Goal: Ask a question

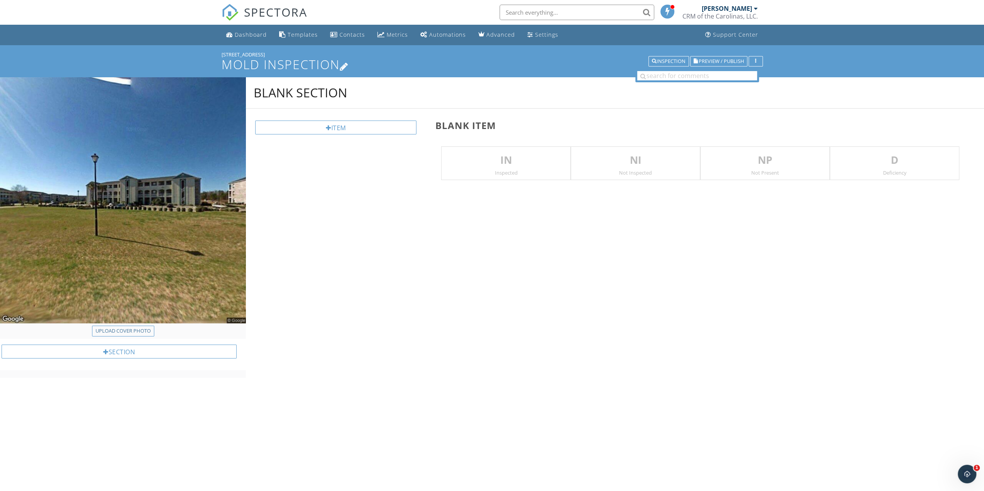
click at [258, 66] on h1 "Mold Inspection" at bounding box center [492, 65] width 541 height 14
click at [577, 386] on div at bounding box center [492, 245] width 984 height 491
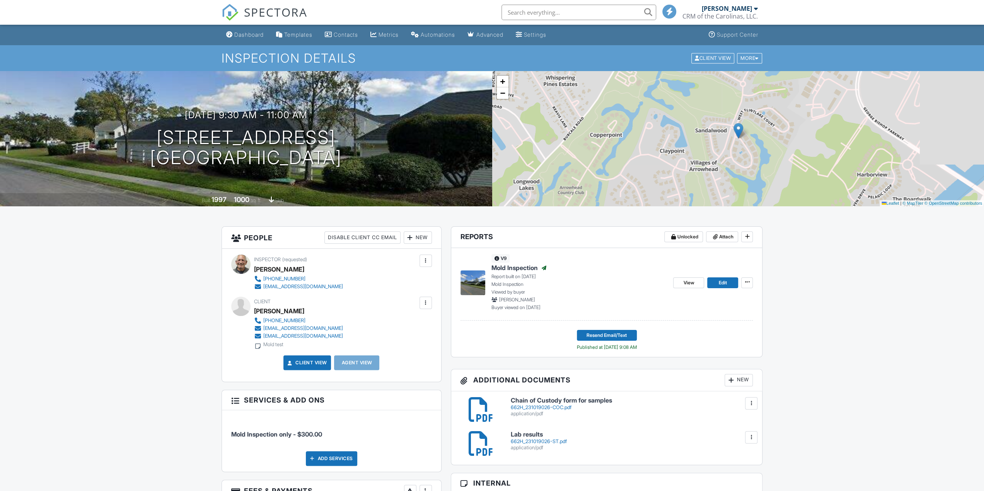
click at [506, 268] on span "Mold Inspection" at bounding box center [514, 268] width 46 height 9
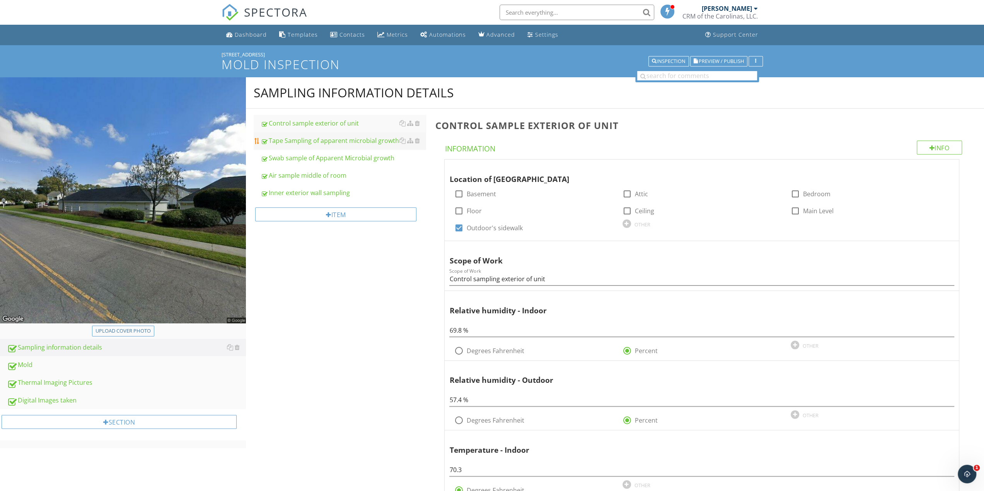
click at [310, 144] on div "Tape Sampling of apparent microbial growth" at bounding box center [343, 140] width 165 height 9
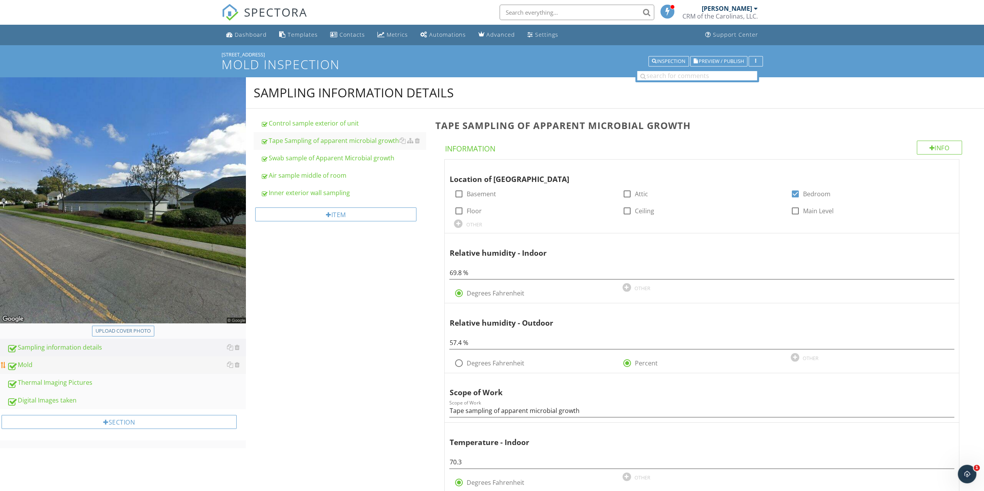
click at [19, 364] on div "Mold" at bounding box center [126, 365] width 239 height 10
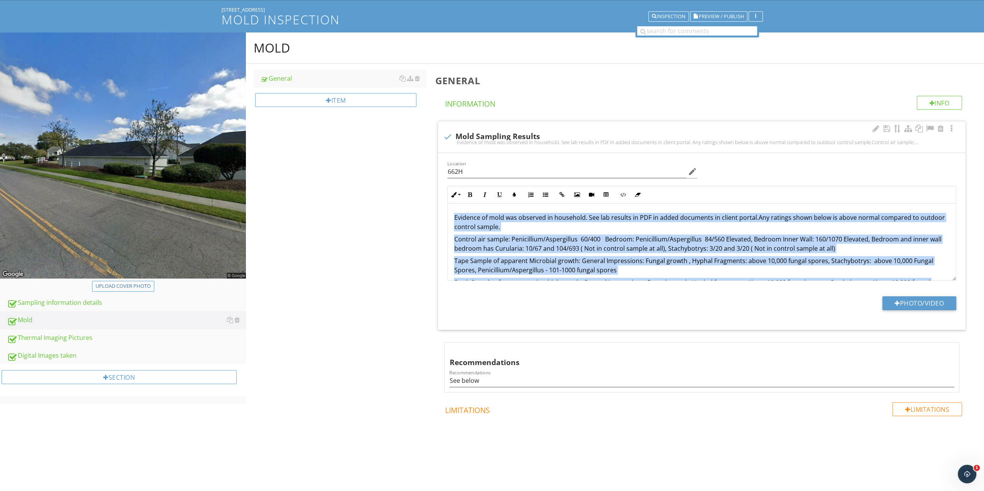
drag, startPoint x: 499, startPoint y: 269, endPoint x: 451, endPoint y: 203, distance: 81.7
click at [451, 204] on div "Evidence of mold was observed in household. See lab results in PDF in added doc…" at bounding box center [702, 255] width 508 height 102
copy div "Evidence of mold was observed in household. See lab results in PDF in added doc…"
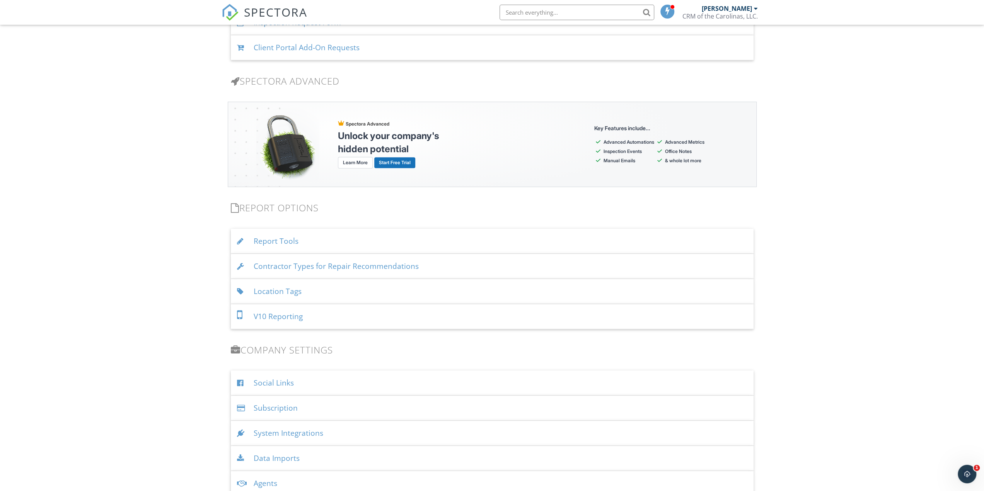
scroll to position [657, 0]
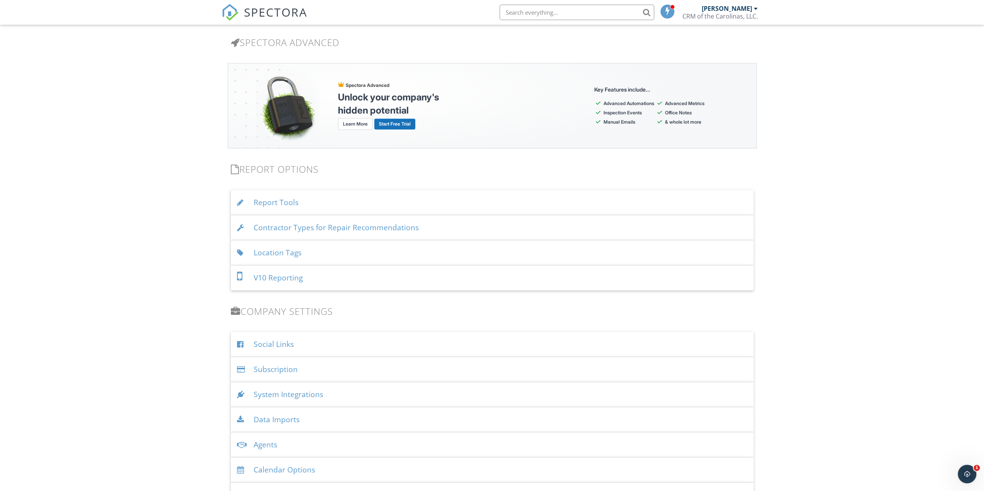
click at [278, 196] on div "Report Tools" at bounding box center [492, 202] width 523 height 25
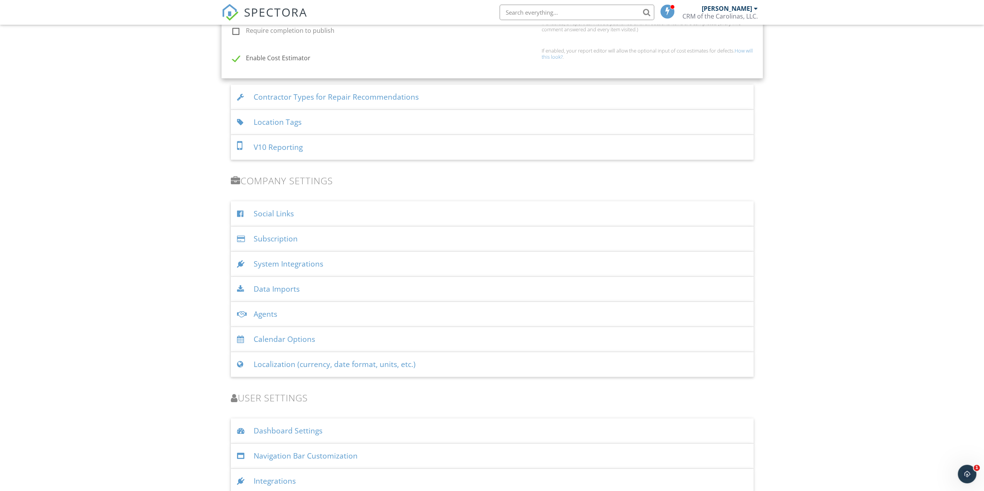
scroll to position [996, 0]
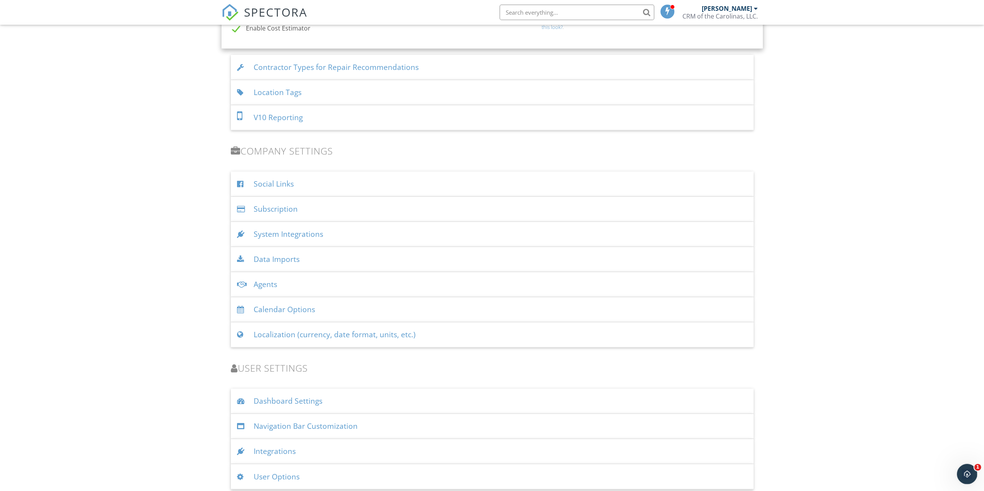
click at [965, 472] on icon "Open Intercom Messenger" at bounding box center [966, 473] width 13 height 13
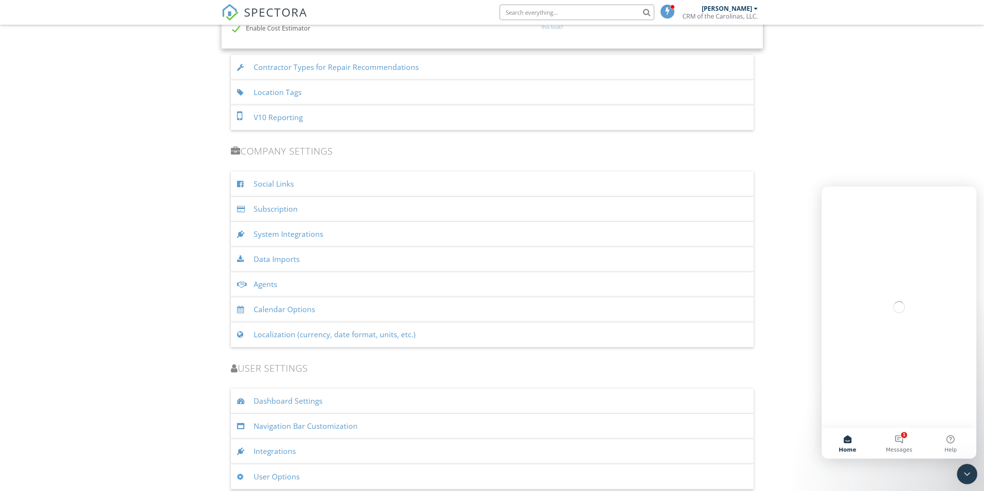
scroll to position [0, 0]
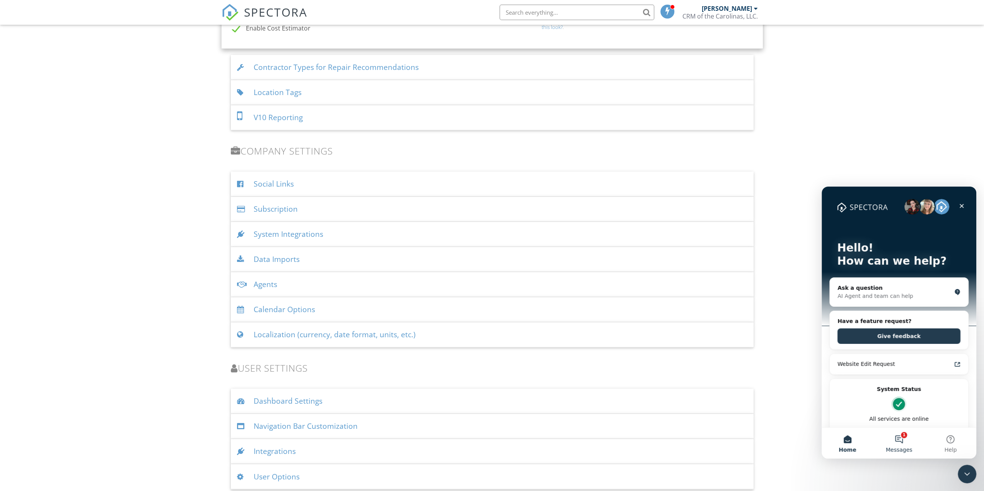
click at [890, 438] on button "1 Messages" at bounding box center [898, 443] width 51 height 31
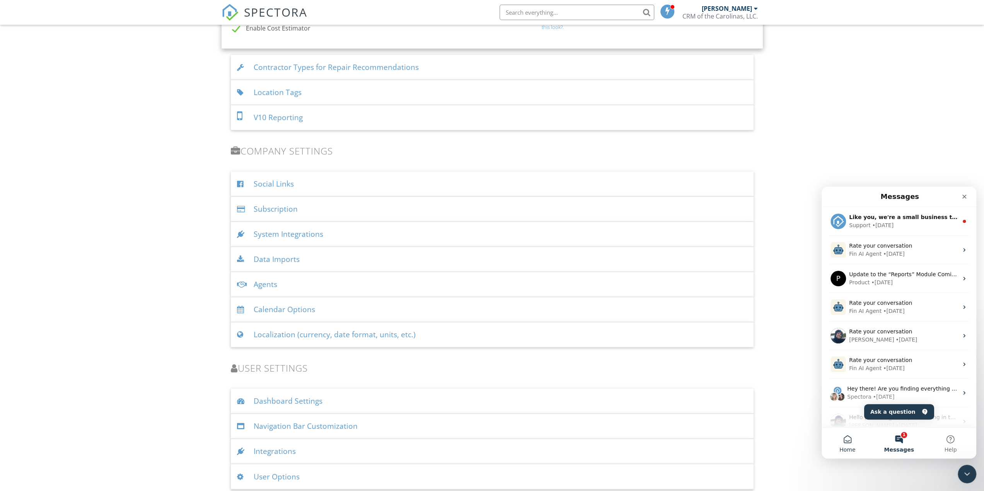
click at [847, 435] on button "Home" at bounding box center [847, 443] width 51 height 31
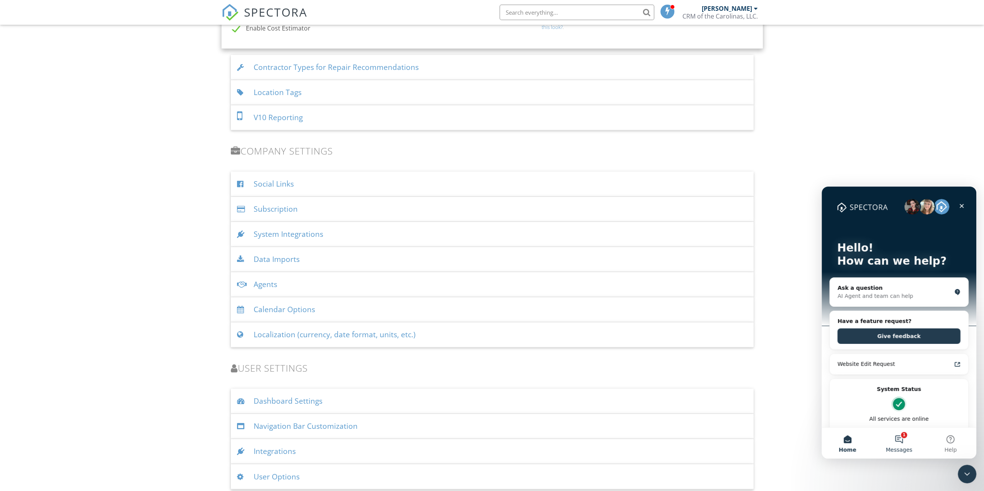
click at [901, 436] on button "1 Messages" at bounding box center [898, 443] width 51 height 31
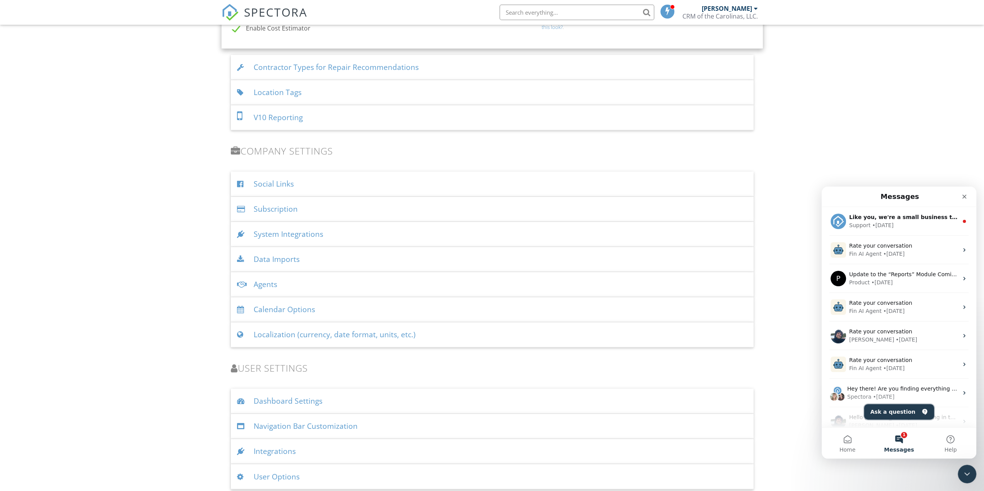
click at [901, 411] on button "Ask a question" at bounding box center [899, 411] width 70 height 15
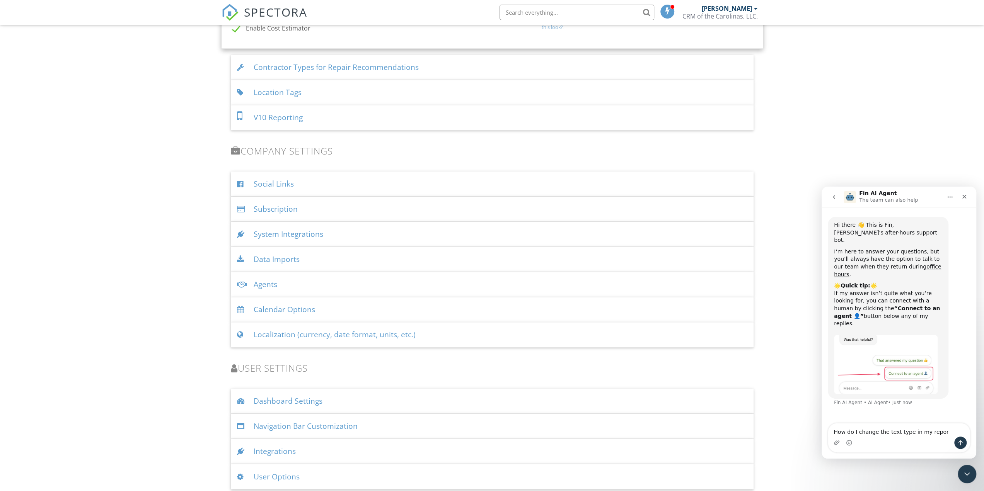
type textarea "How do I change the text type in my report"
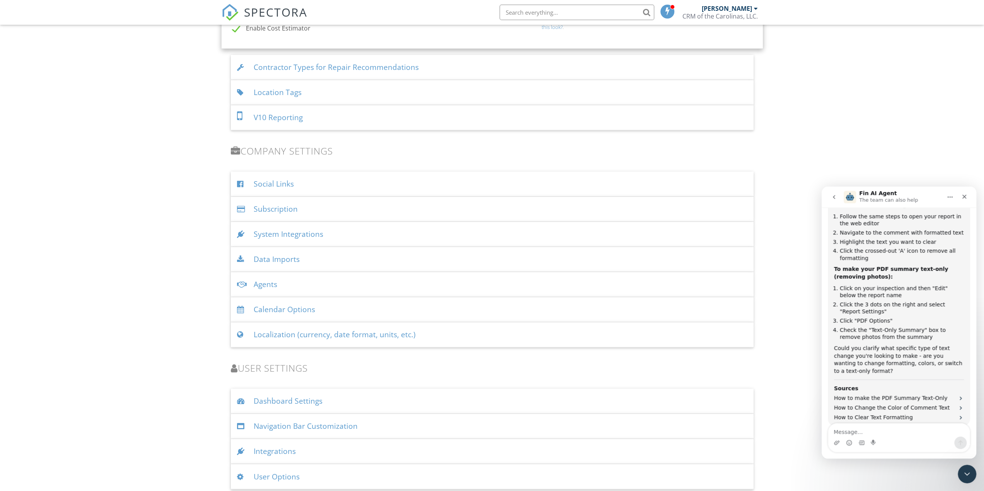
scroll to position [357, 0]
click at [873, 434] on textarea "Message…" at bounding box center [899, 430] width 142 height 13
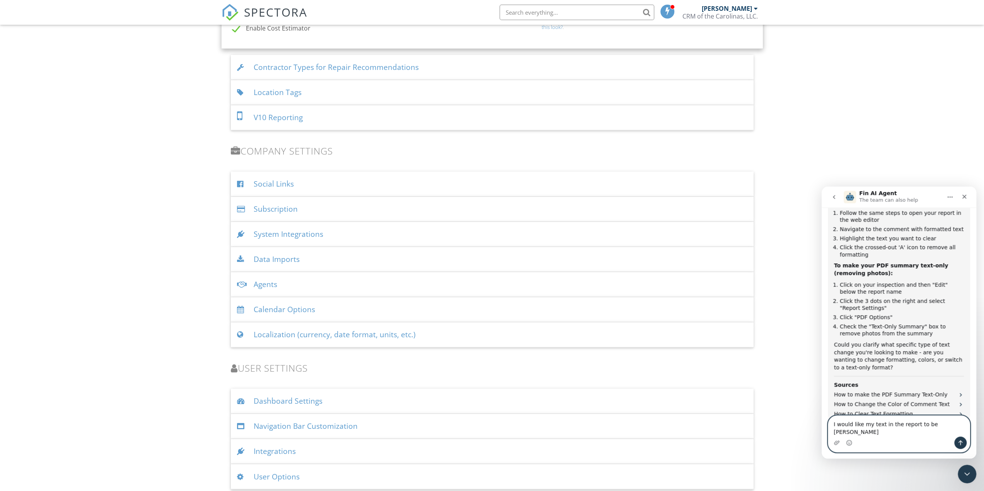
type textarea "I would like my text in the report to be Arial Black"
click at [961, 442] on icon "Send a message…" at bounding box center [961, 443] width 4 height 5
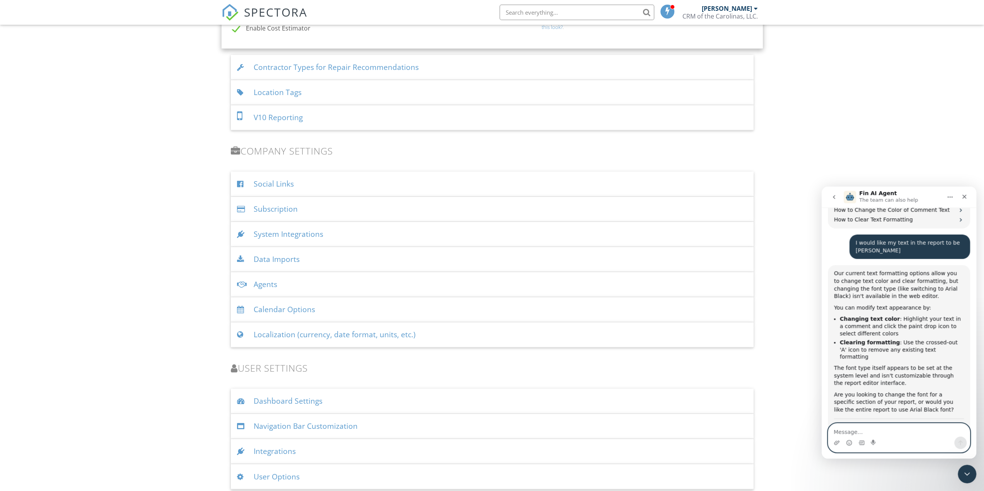
scroll to position [553, 0]
click at [965, 196] on icon "Close" at bounding box center [964, 197] width 4 height 4
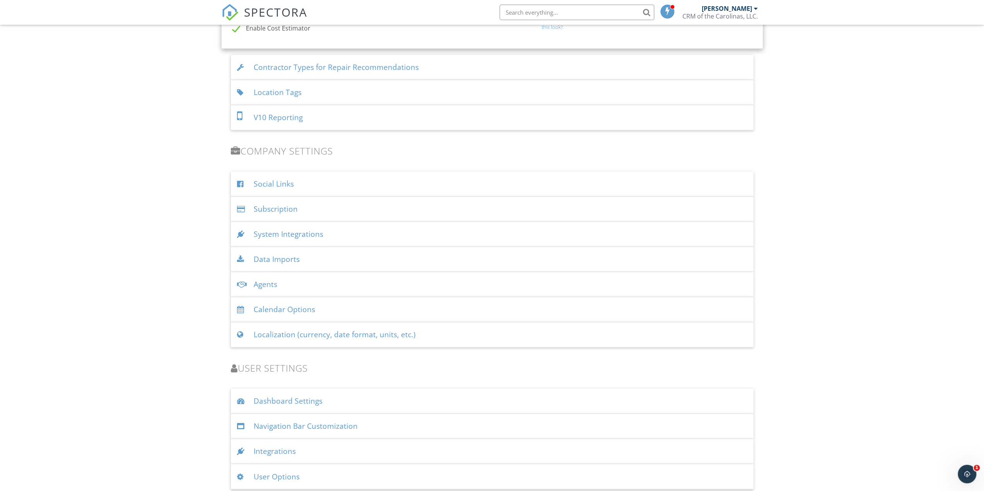
scroll to position [595, 0]
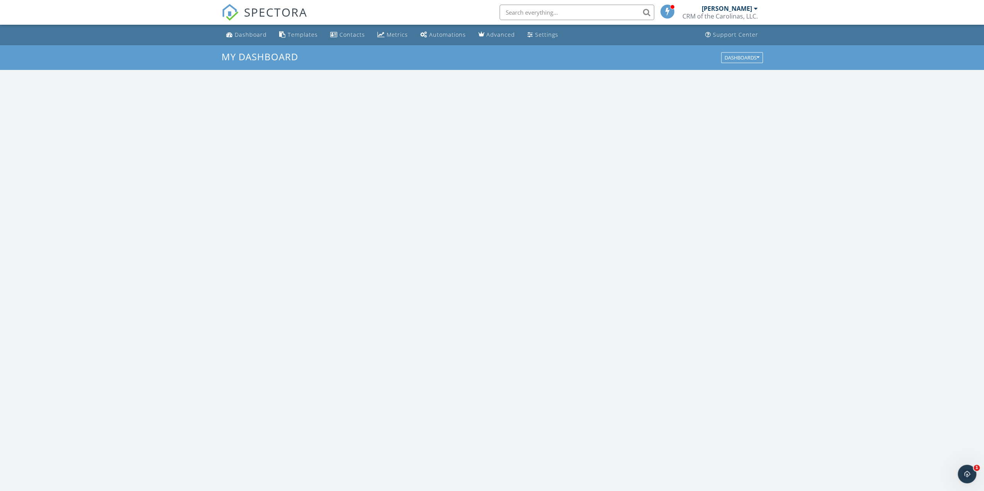
scroll to position [715, 996]
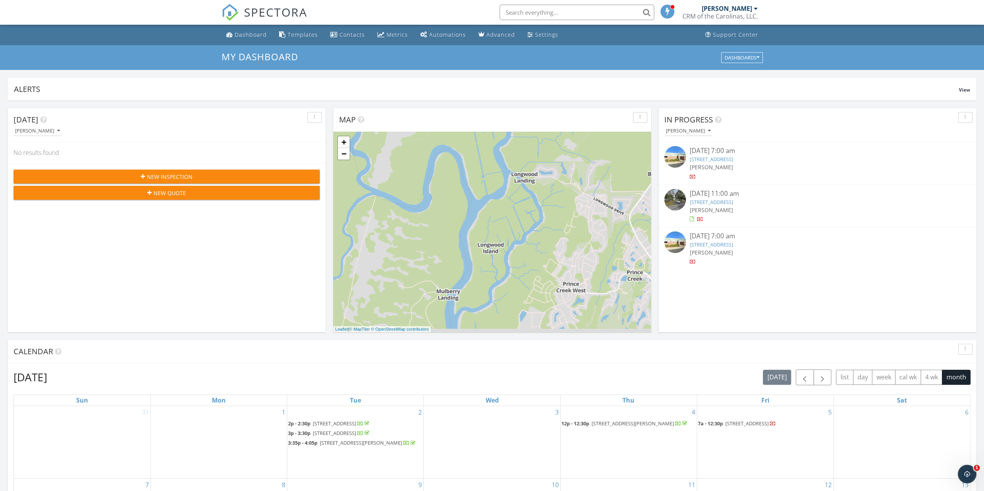
click at [710, 201] on link "2761 Jobee Dr, Charleston, SC 29414" at bounding box center [711, 202] width 43 height 7
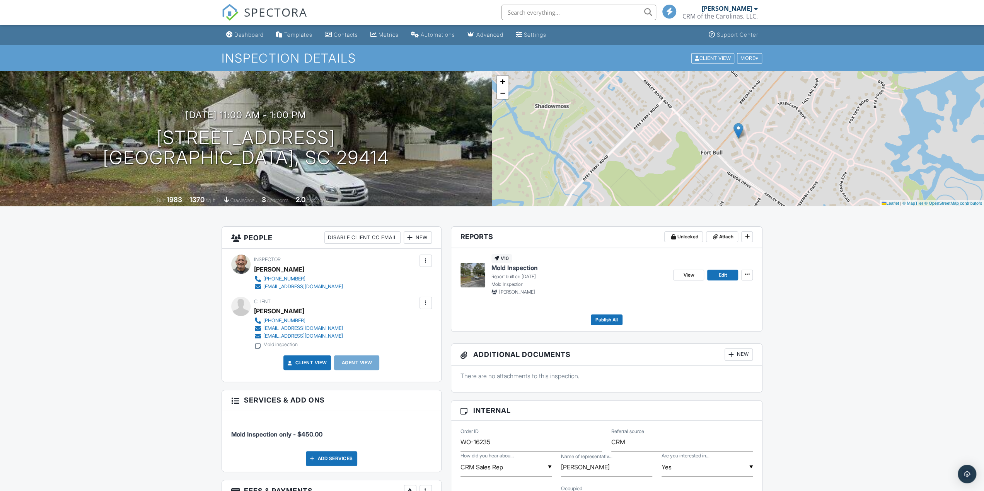
click at [507, 266] on span "Mold Inspection" at bounding box center [514, 268] width 46 height 9
